Goal: Check status

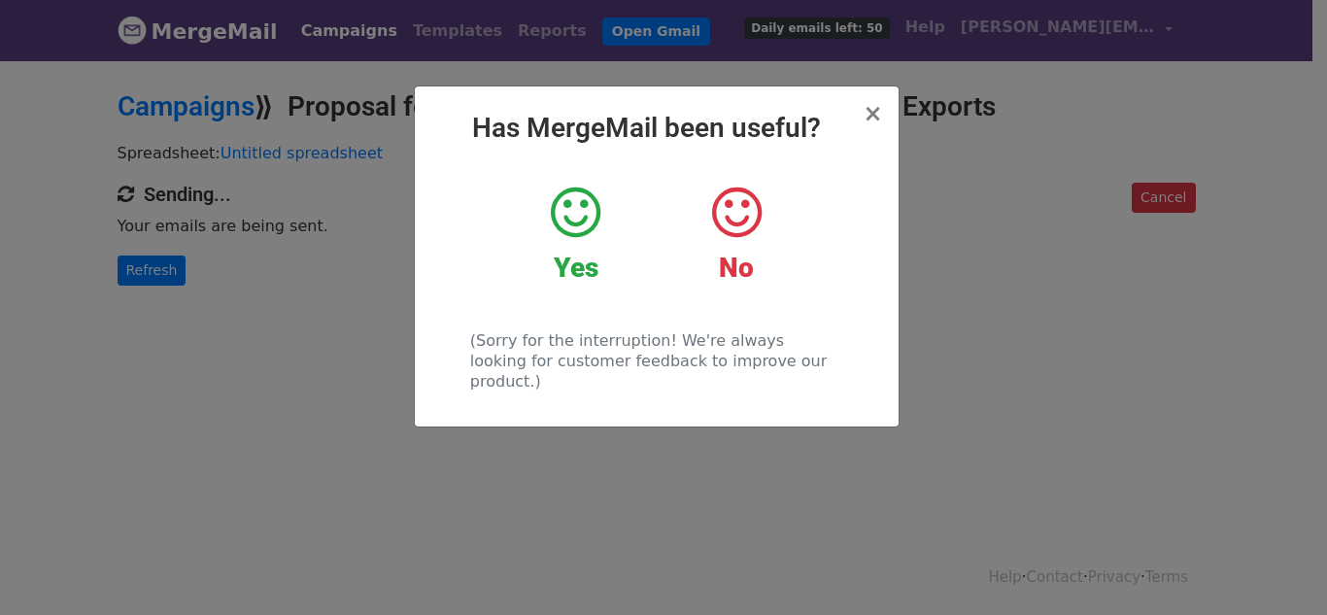
click at [580, 213] on icon at bounding box center [576, 213] width 50 height 58
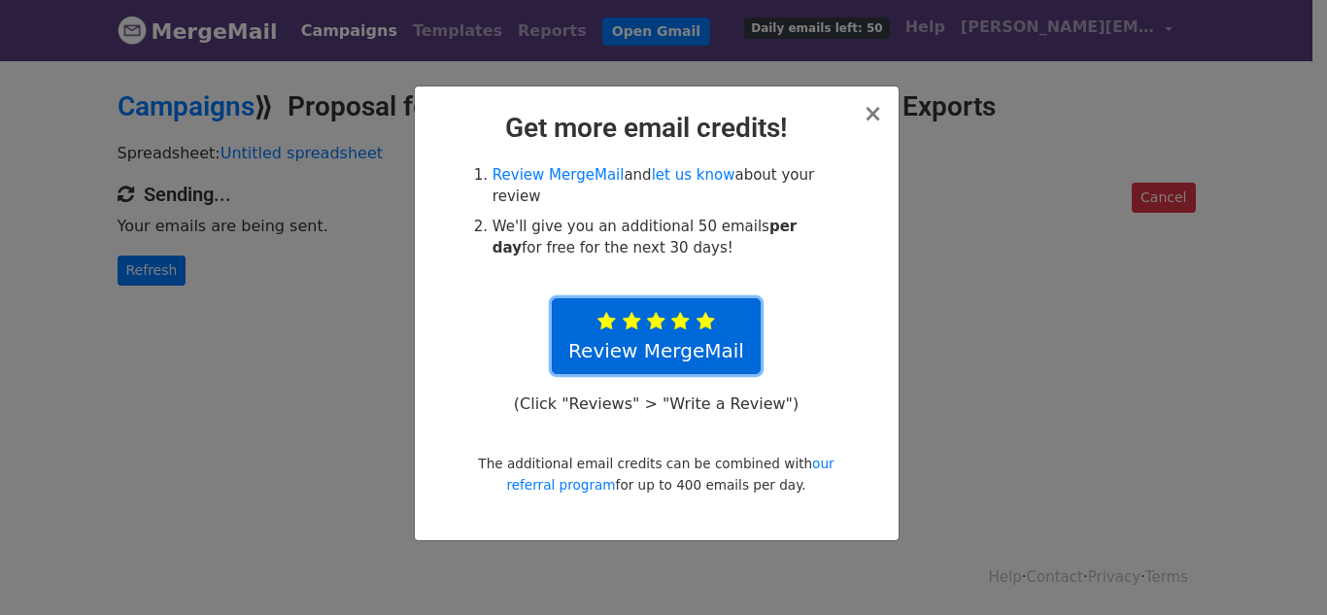
click at [649, 335] on link "Review MergeMail" at bounding box center [656, 336] width 209 height 76
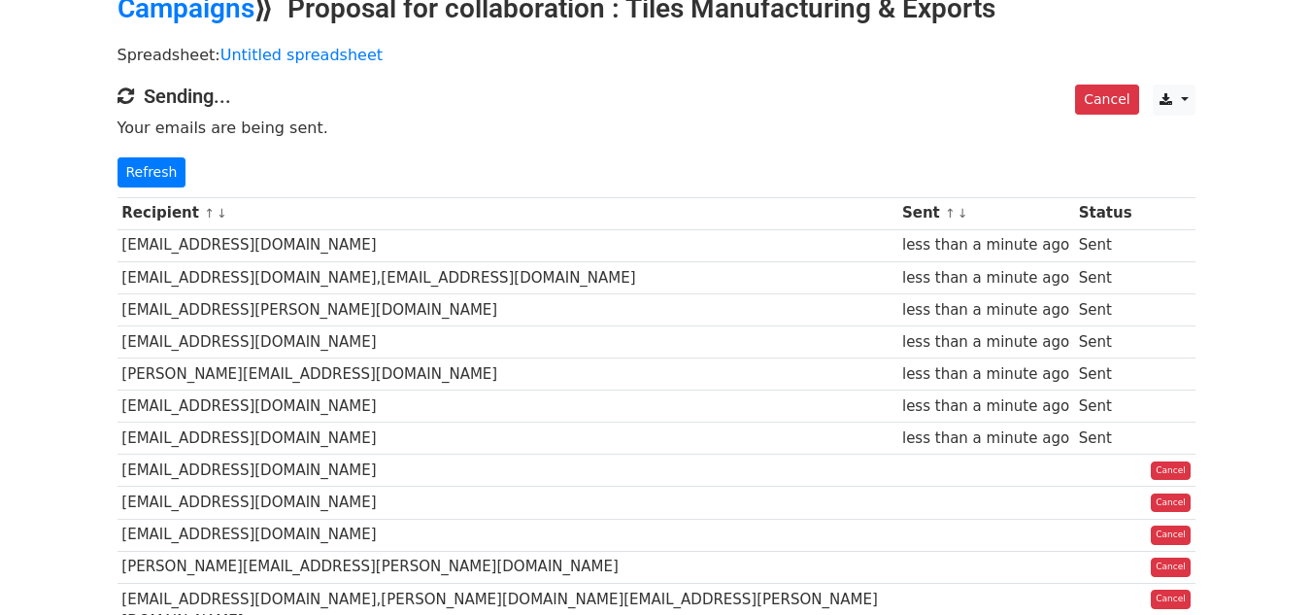
scroll to position [97, 0]
click at [150, 178] on link "Refresh" at bounding box center [152, 173] width 69 height 30
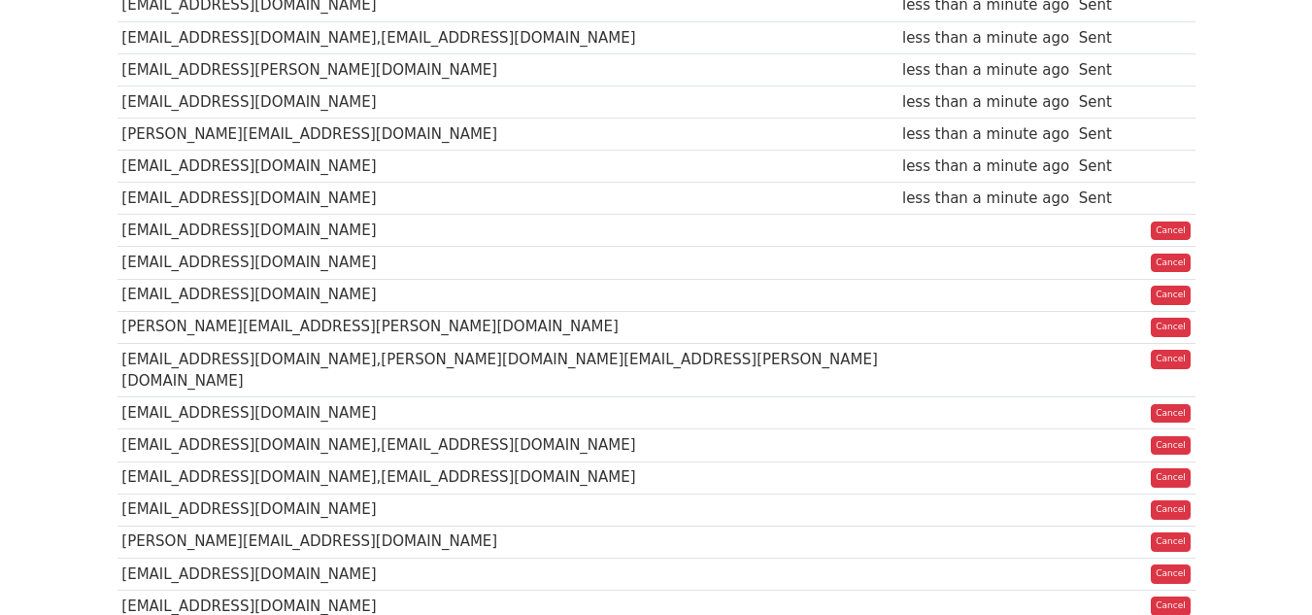
scroll to position [388, 0]
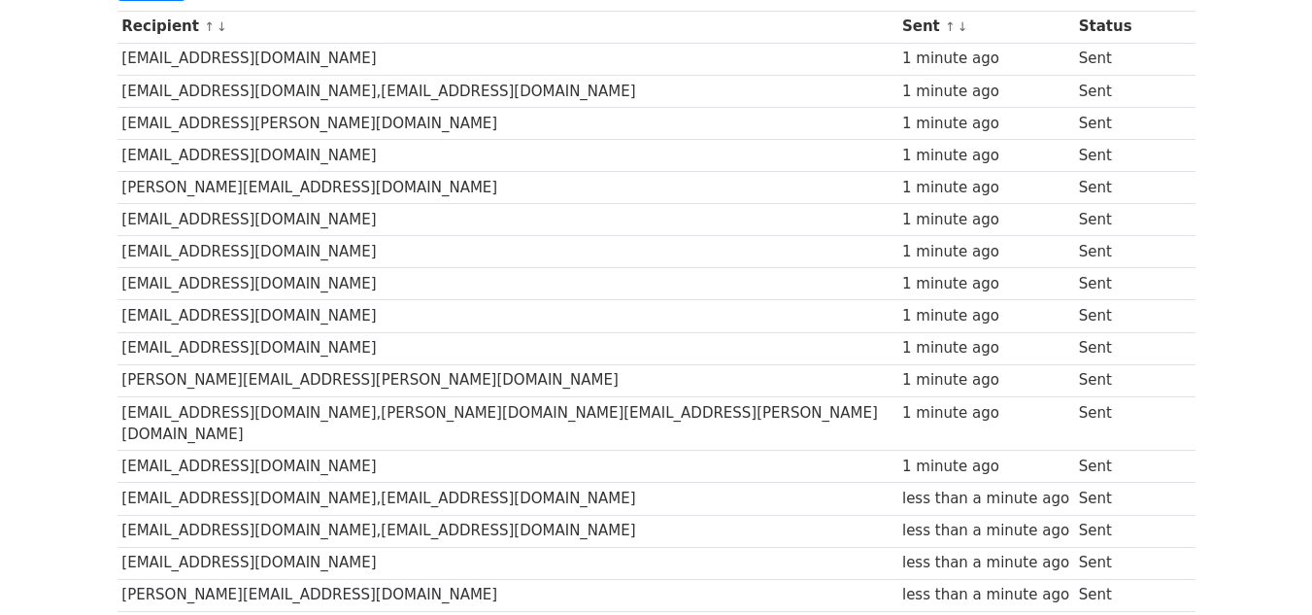
scroll to position [97, 0]
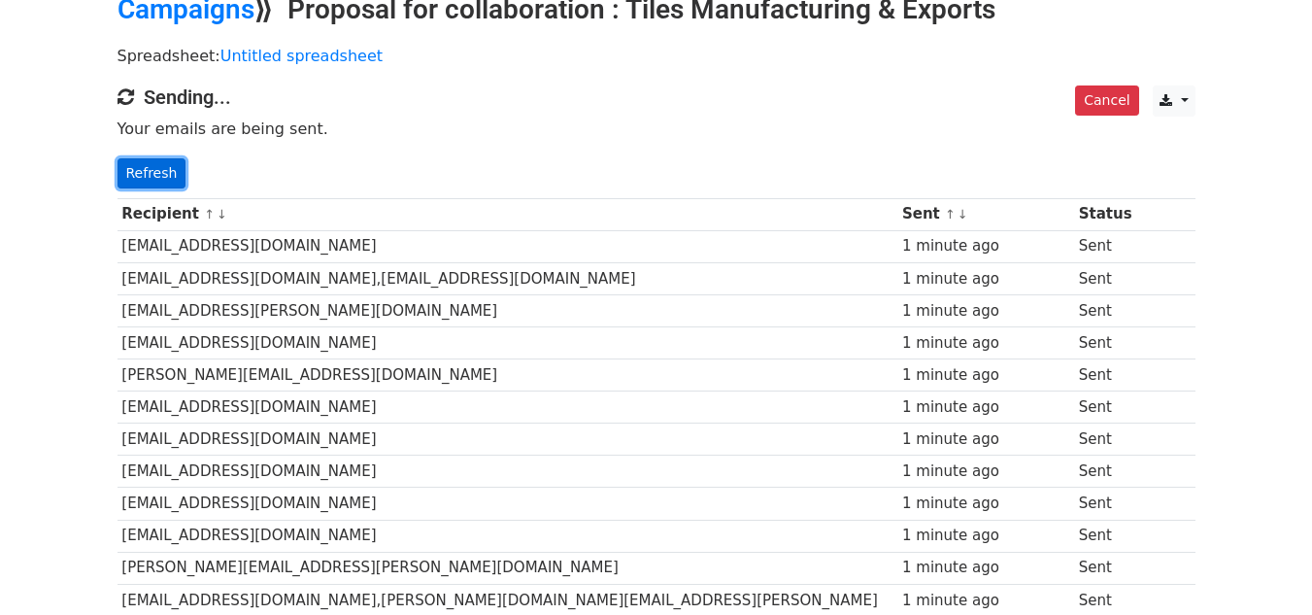
click at [156, 169] on link "Refresh" at bounding box center [152, 173] width 69 height 30
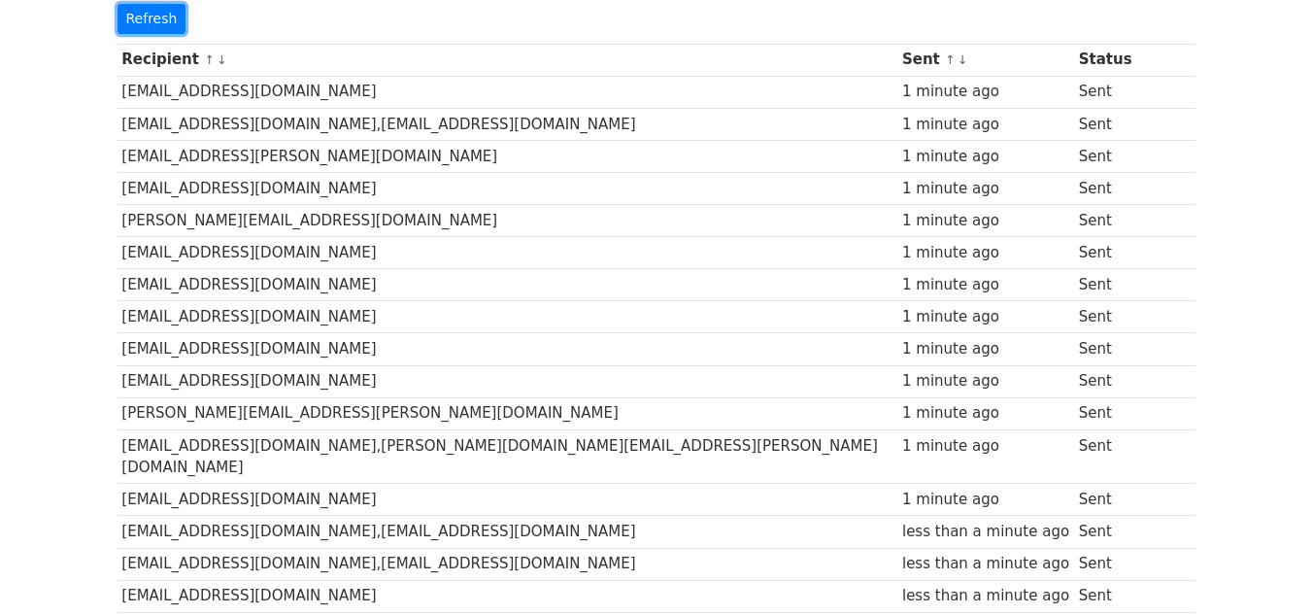
scroll to position [583, 0]
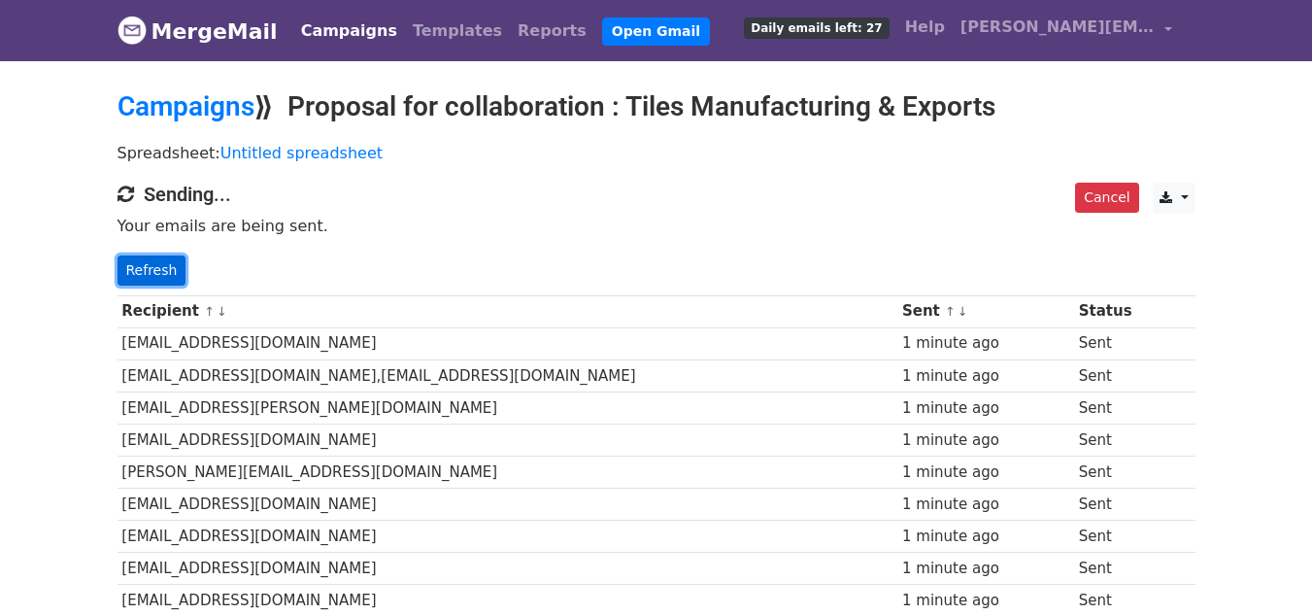
click at [142, 260] on link "Refresh" at bounding box center [152, 270] width 69 height 30
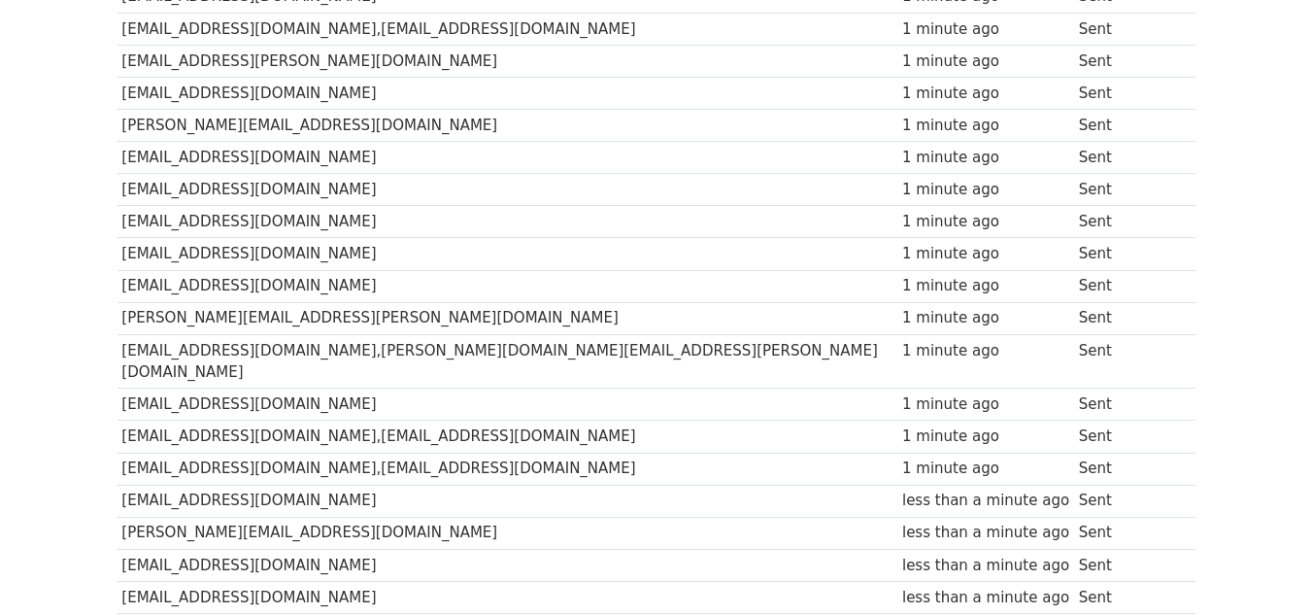
scroll to position [486, 0]
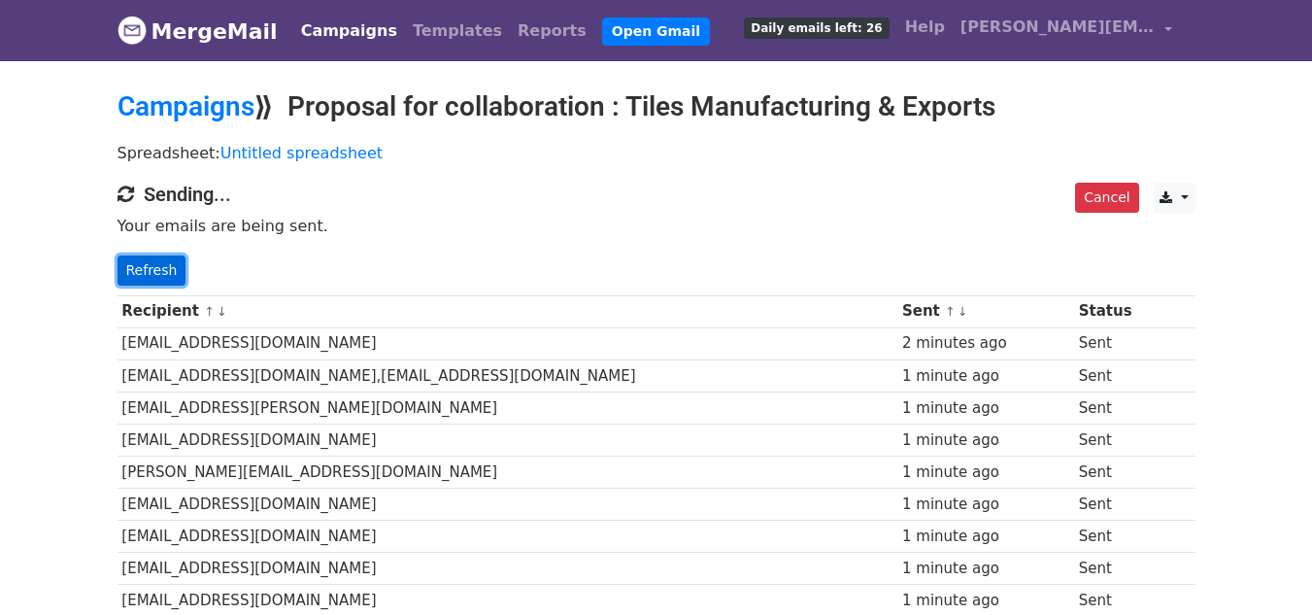
drag, startPoint x: 150, startPoint y: 262, endPoint x: 166, endPoint y: 265, distance: 16.8
click at [150, 261] on link "Refresh" at bounding box center [152, 270] width 69 height 30
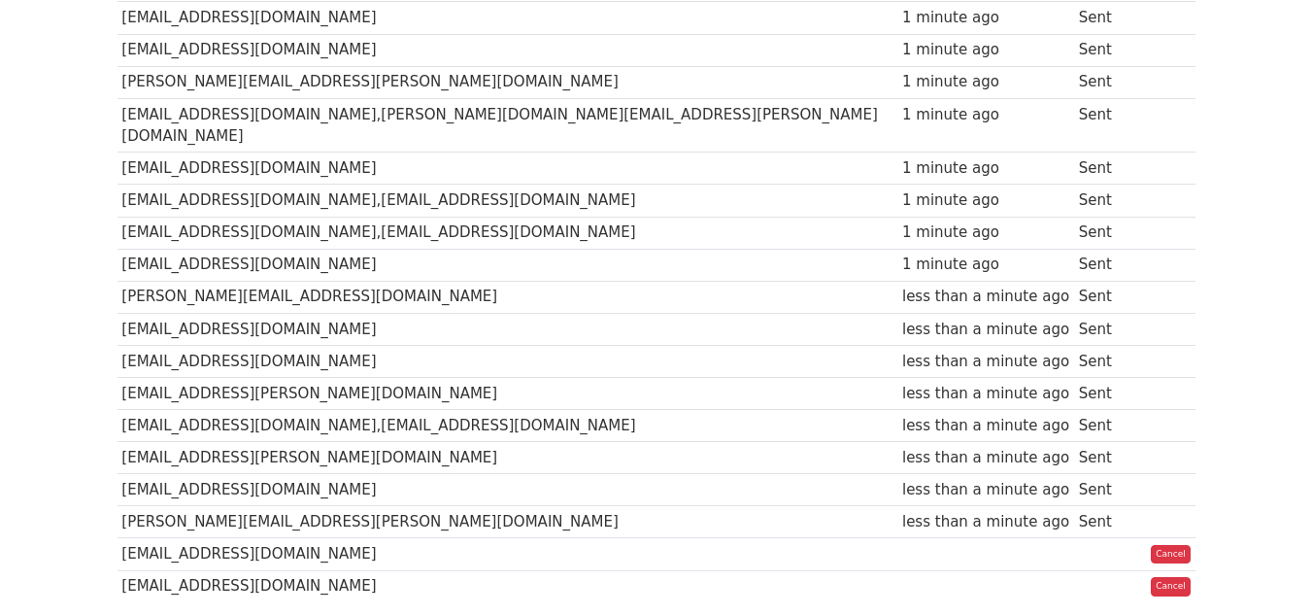
scroll to position [678, 0]
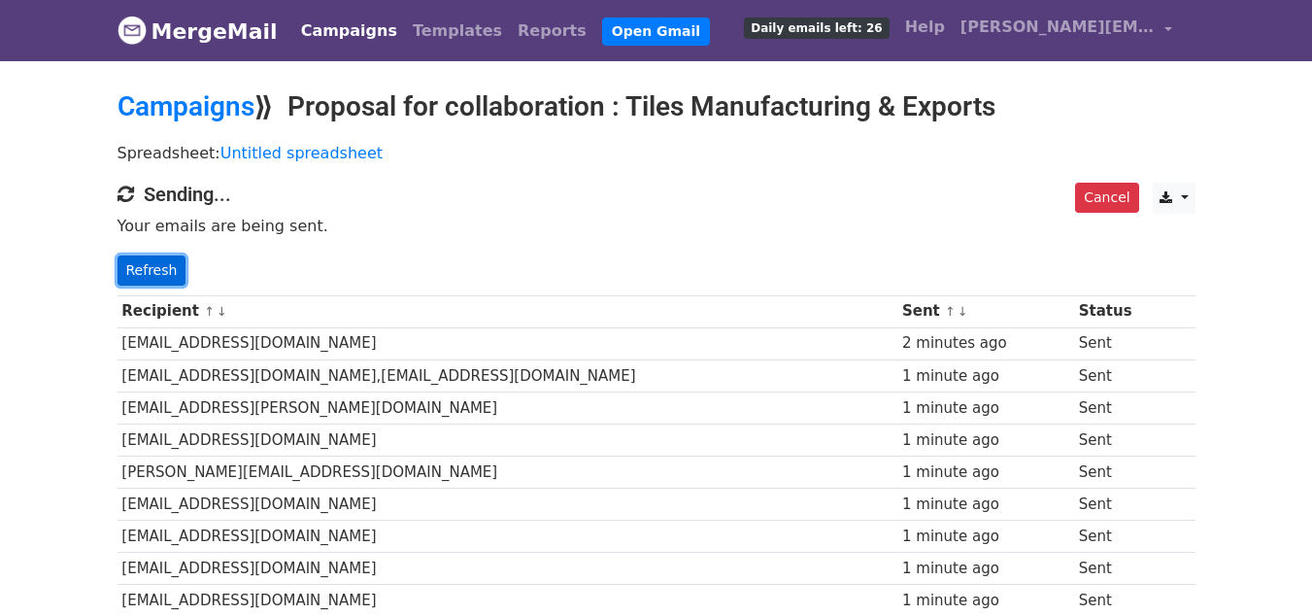
click at [154, 262] on link "Refresh" at bounding box center [152, 270] width 69 height 30
click at [152, 264] on link "Refresh" at bounding box center [152, 270] width 69 height 30
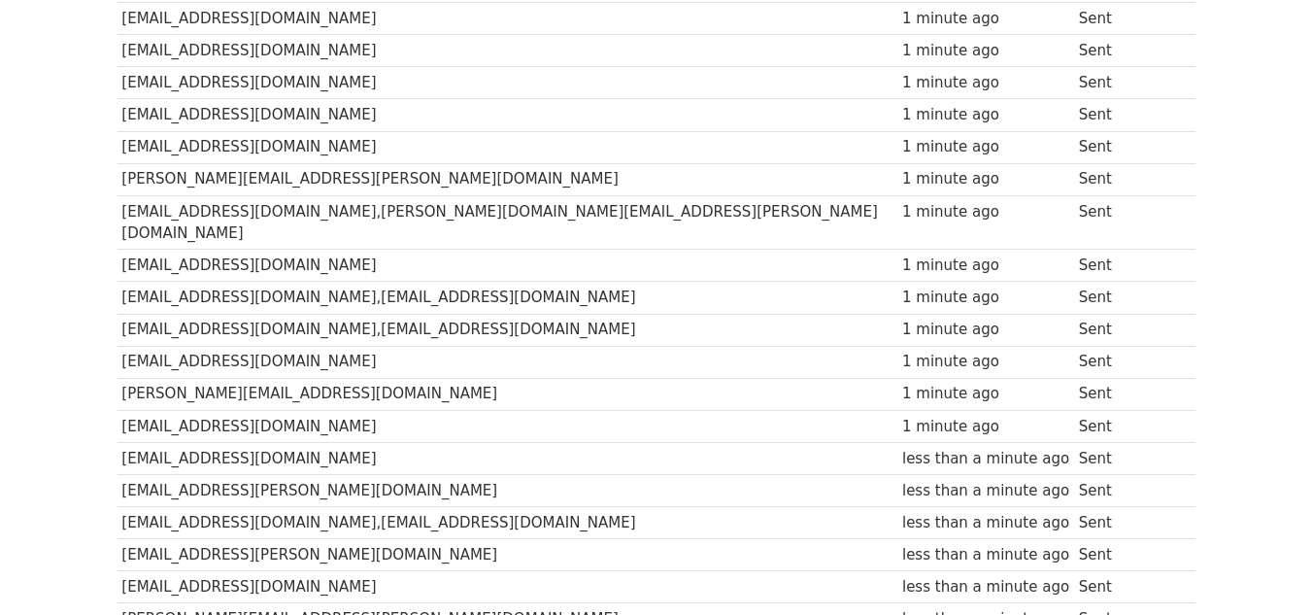
scroll to position [540, 0]
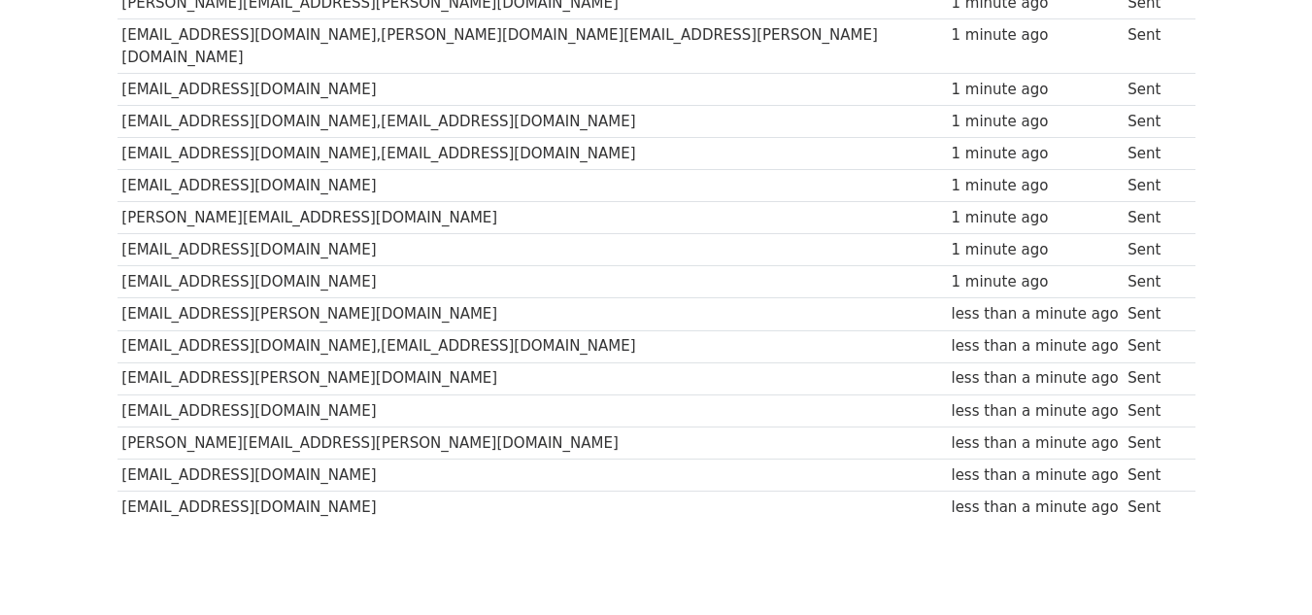
scroll to position [717, 0]
